Goal: Task Accomplishment & Management: Use online tool/utility

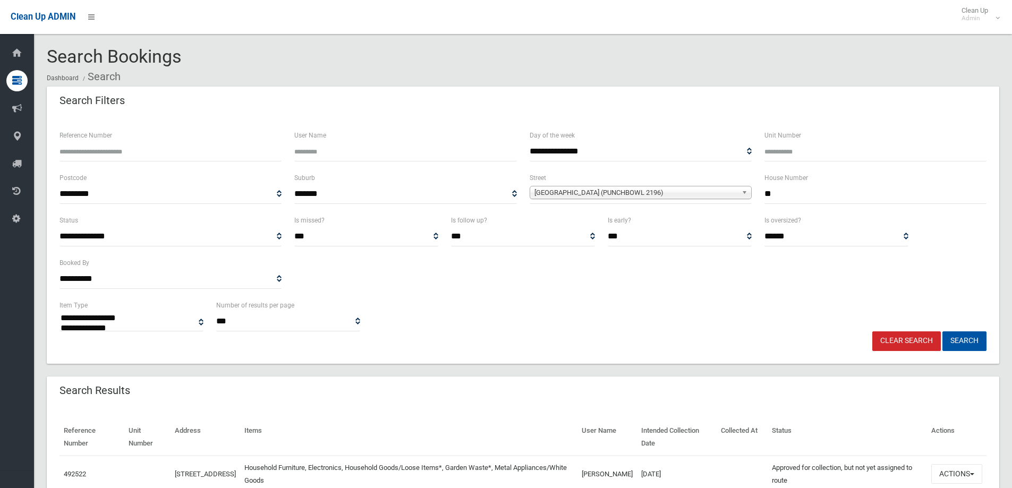
select select
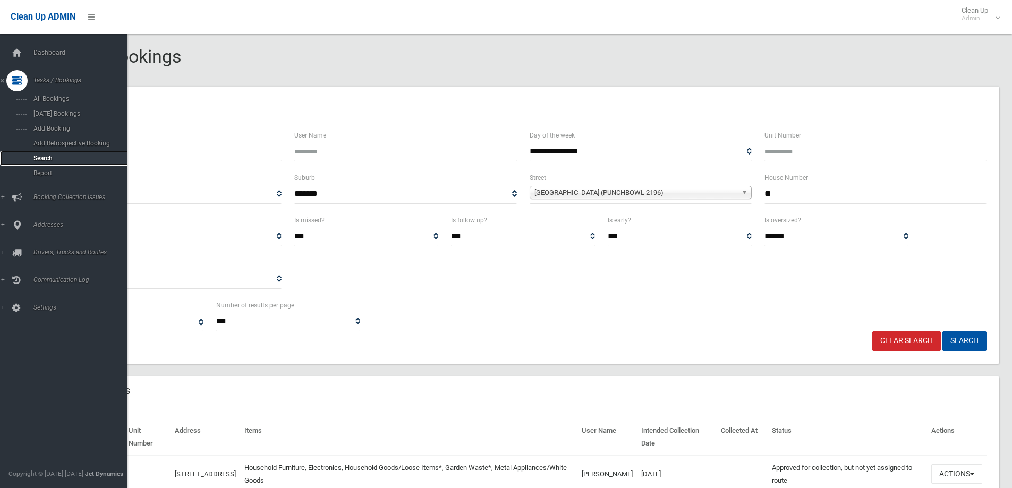
click at [40, 158] on span "Search" at bounding box center [78, 158] width 96 height 7
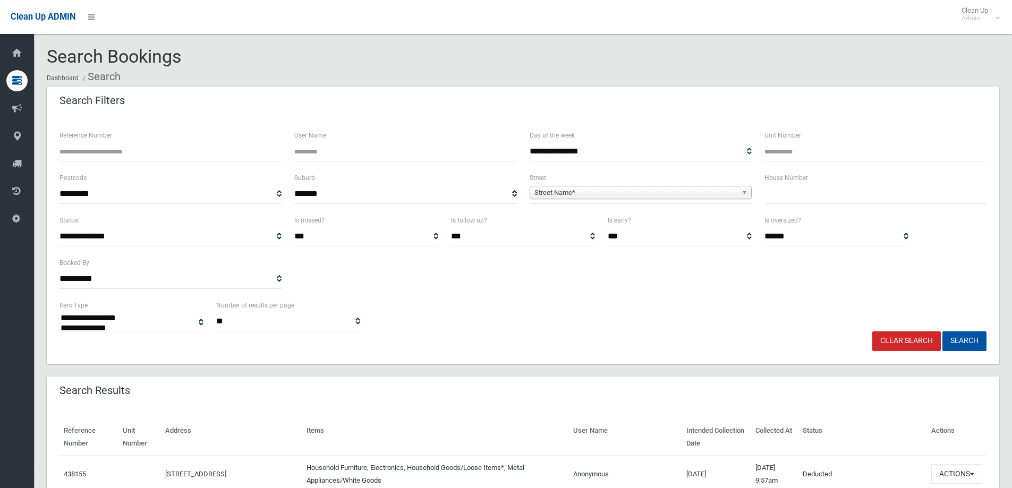
select select
click at [776, 197] on input "text" at bounding box center [876, 194] width 222 height 20
type input "**"
click at [594, 188] on span "Street Name*" at bounding box center [636, 193] width 203 height 13
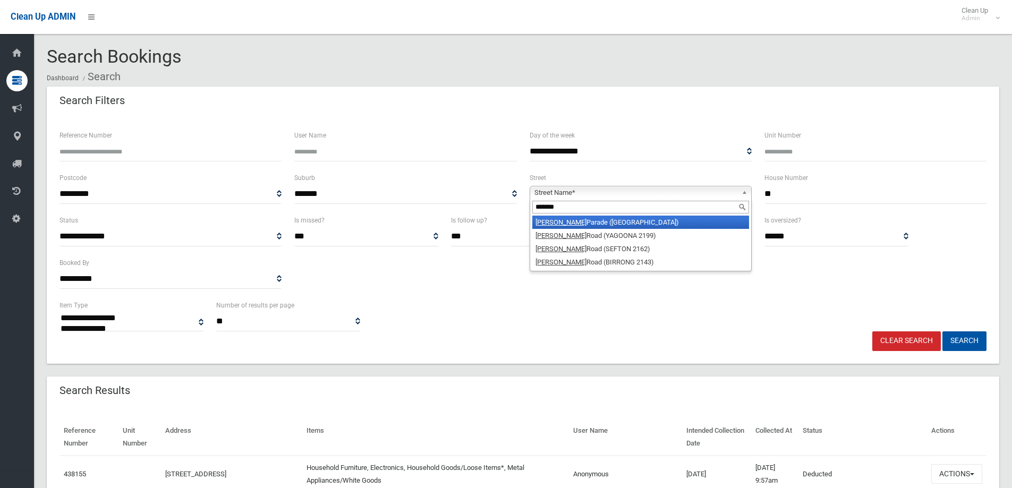
type input "*******"
click at [600, 218] on li "Ferrier Parade (CLEMTON PARK 2206)" at bounding box center [641, 222] width 217 height 13
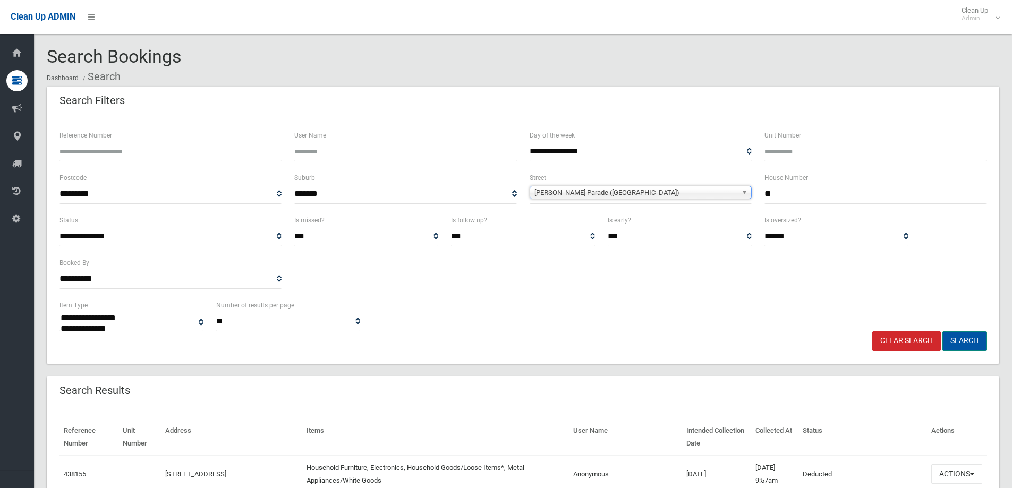
click at [956, 341] on button "Search" at bounding box center [965, 342] width 44 height 20
click at [959, 338] on button "Search" at bounding box center [965, 342] width 44 height 20
click at [964, 341] on button "Search" at bounding box center [965, 342] width 44 height 20
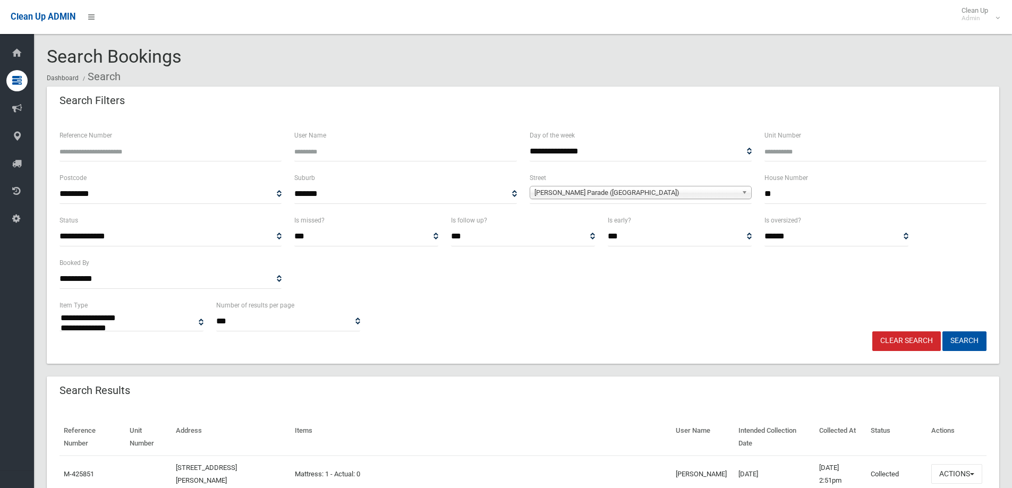
select select
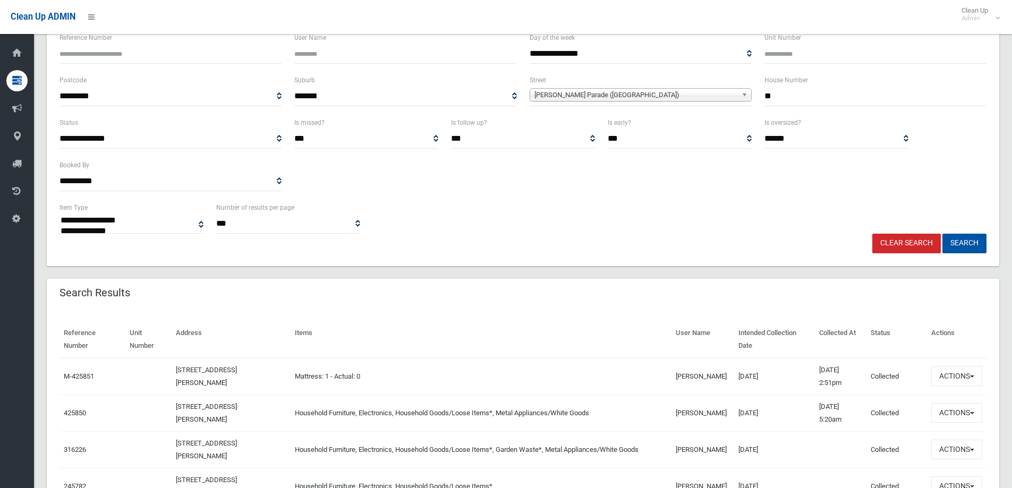
scroll to position [159, 0]
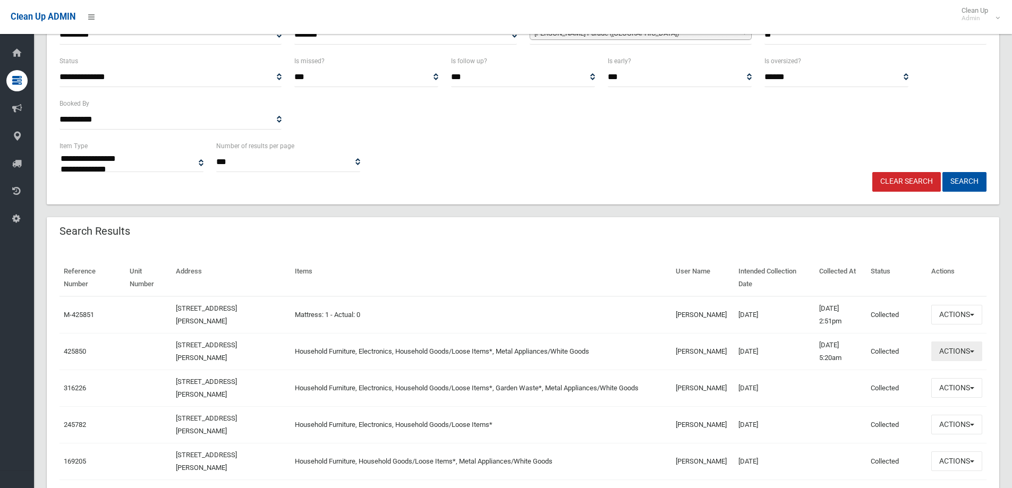
click at [952, 351] on button "Actions" at bounding box center [957, 352] width 51 height 20
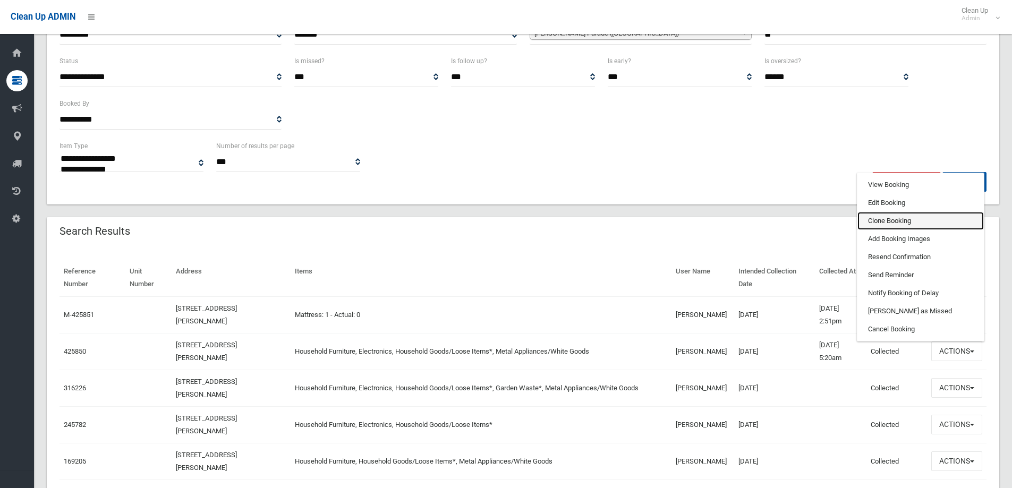
click at [882, 221] on link "Clone Booking" at bounding box center [921, 221] width 126 height 18
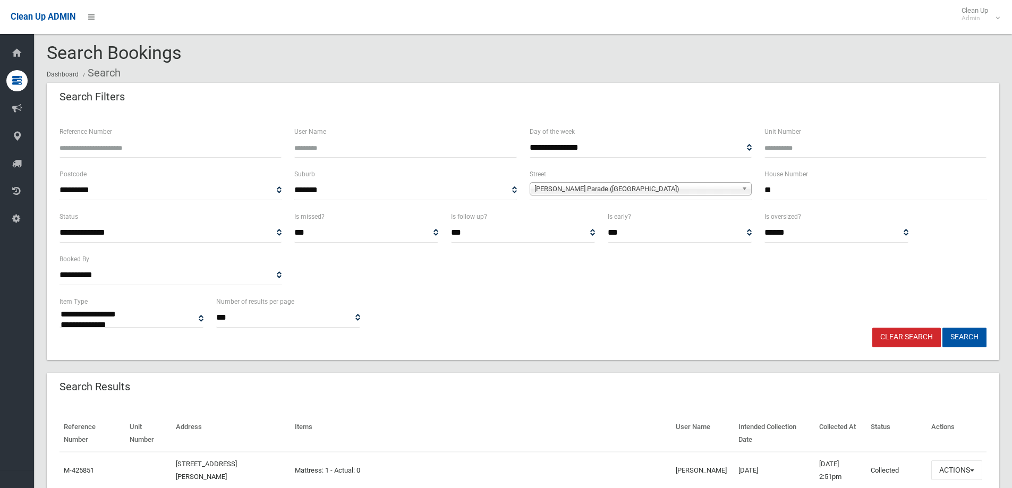
scroll to position [0, 0]
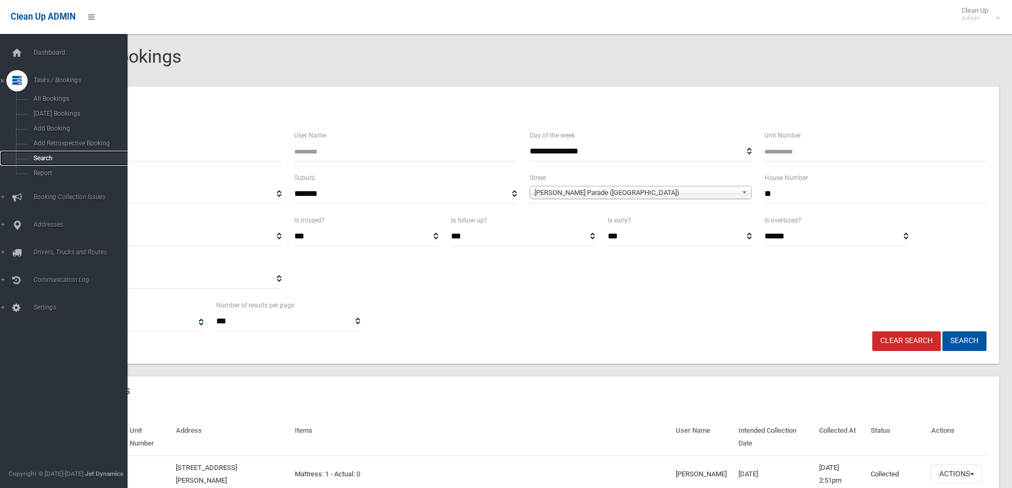
click at [37, 159] on span "Search" at bounding box center [78, 158] width 96 height 7
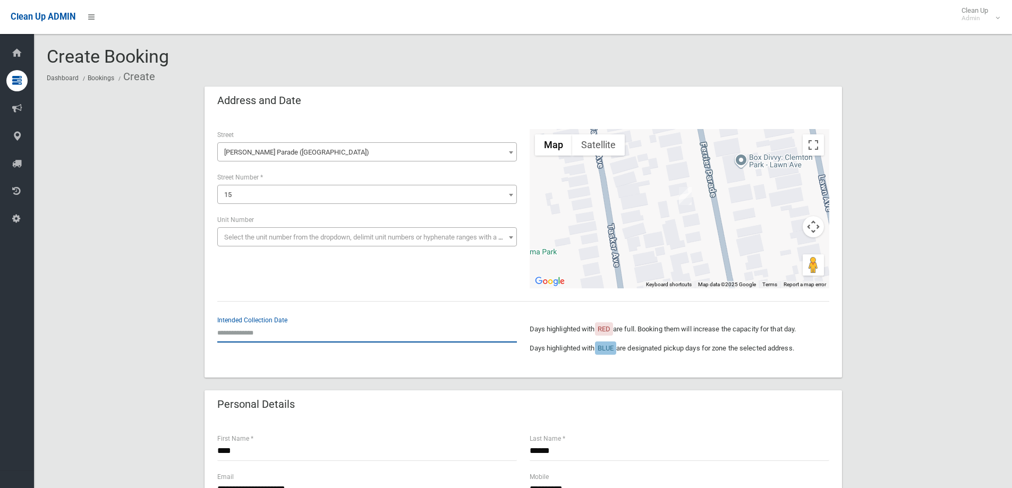
click at [245, 330] on input "text" at bounding box center [367, 333] width 300 height 20
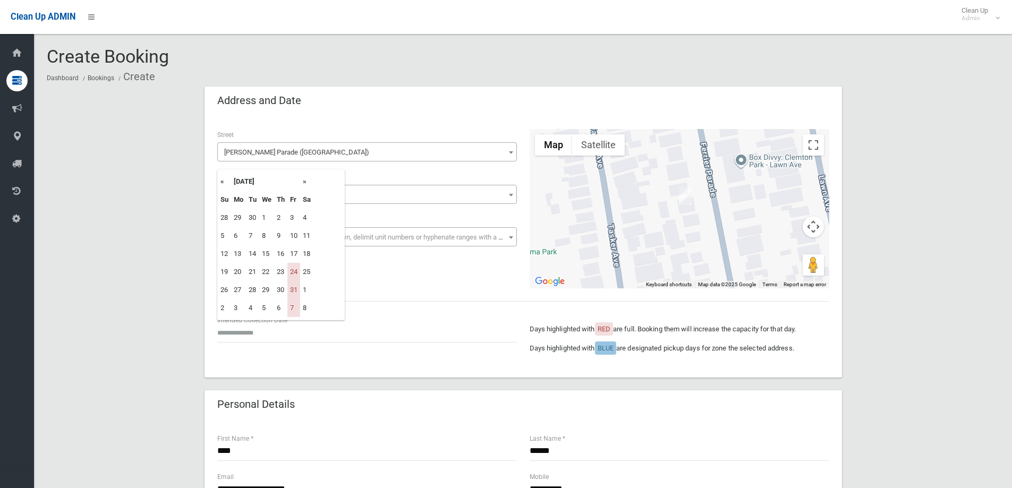
click at [365, 440] on div "**** First Name *" at bounding box center [367, 447] width 300 height 28
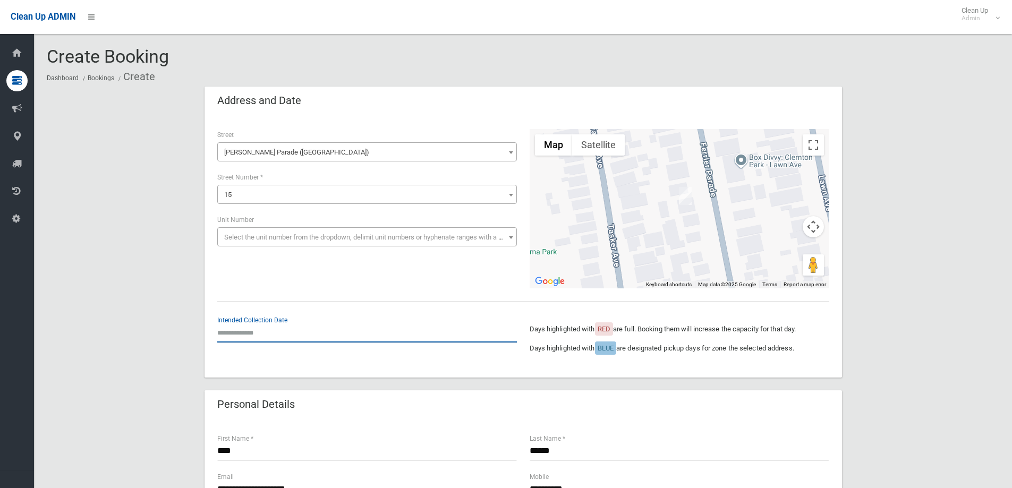
click at [257, 334] on input "text" at bounding box center [367, 333] width 300 height 20
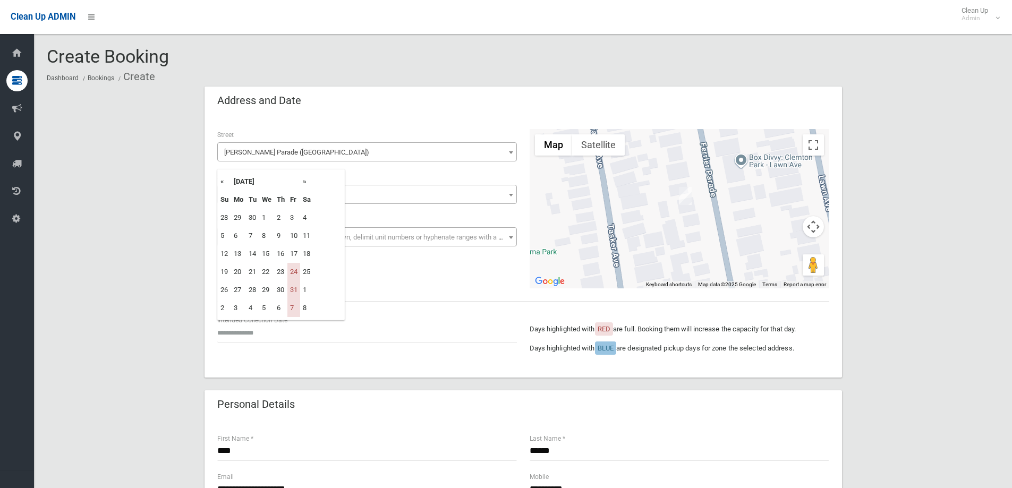
click at [306, 182] on th "»" at bounding box center [306, 182] width 13 height 18
click at [295, 255] on td "14" at bounding box center [294, 254] width 13 height 18
type input "**********"
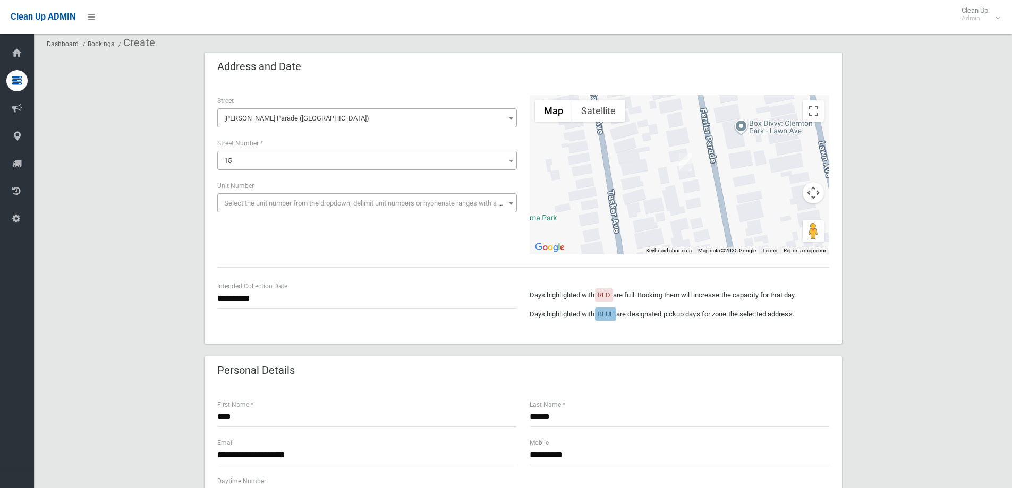
scroll to position [53, 0]
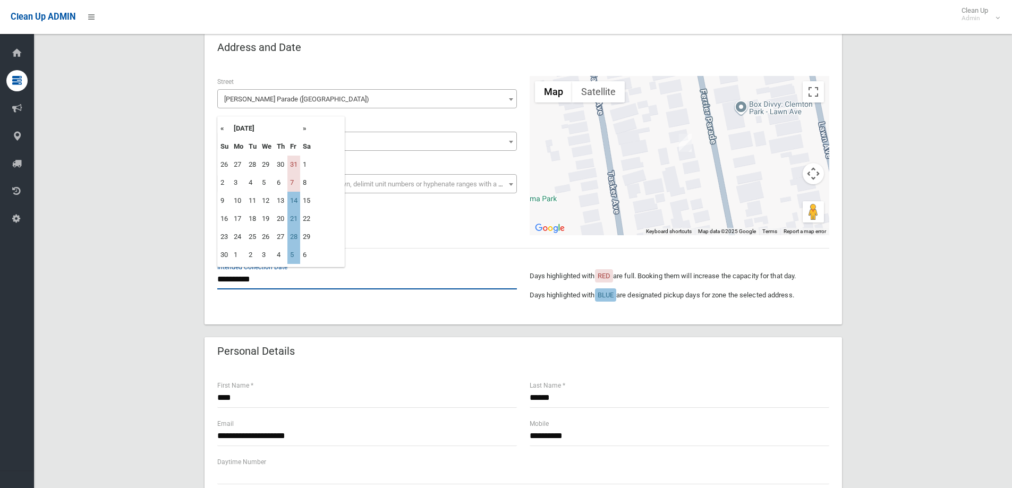
click at [260, 275] on input "**********" at bounding box center [367, 280] width 300 height 20
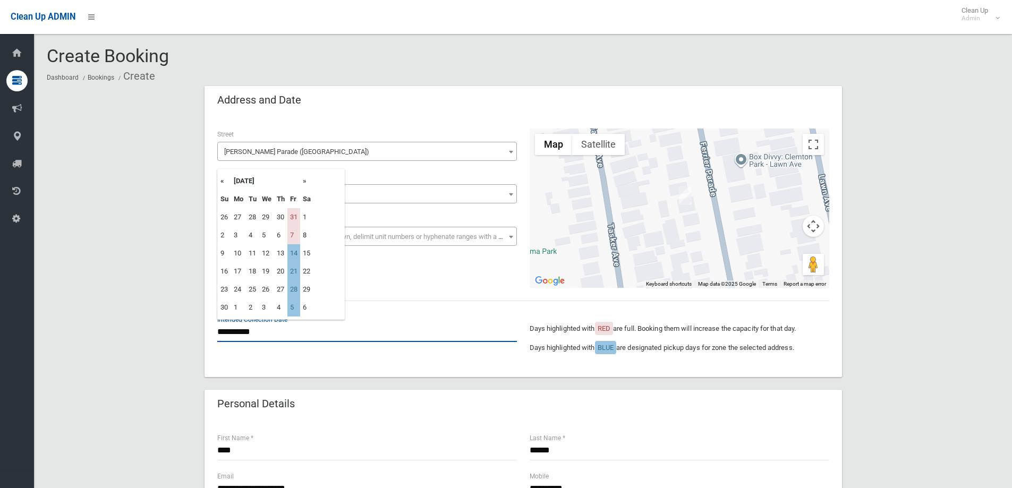
scroll to position [0, 0]
click at [221, 181] on th "«" at bounding box center [224, 182] width 13 height 18
click at [306, 181] on th "»" at bounding box center [306, 182] width 13 height 18
click at [221, 182] on th "«" at bounding box center [224, 182] width 13 height 18
click at [306, 181] on th "»" at bounding box center [306, 182] width 13 height 18
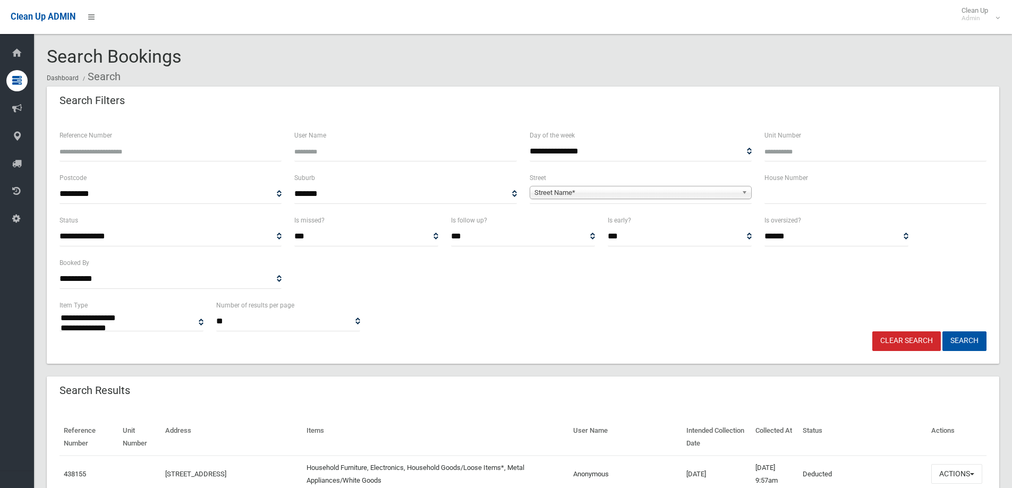
select select
